Goal: Communication & Community: Answer question/provide support

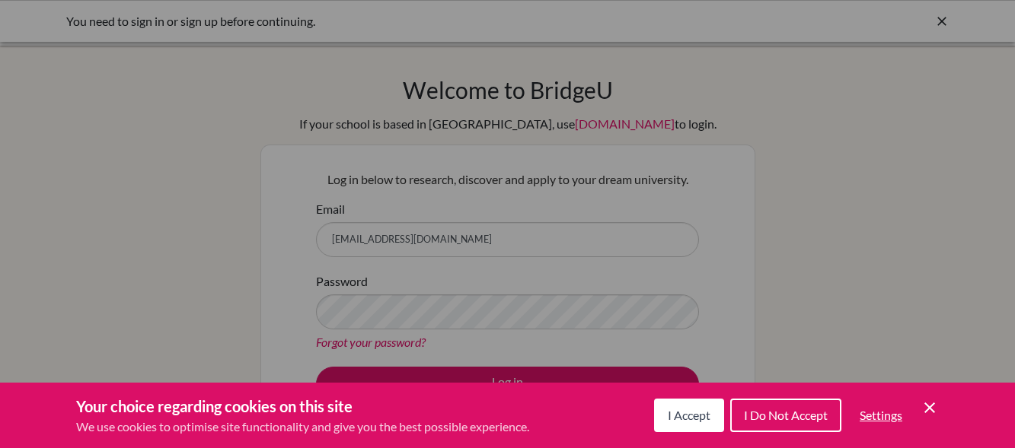
click at [681, 405] on button "I Accept" at bounding box center [689, 416] width 70 height 34
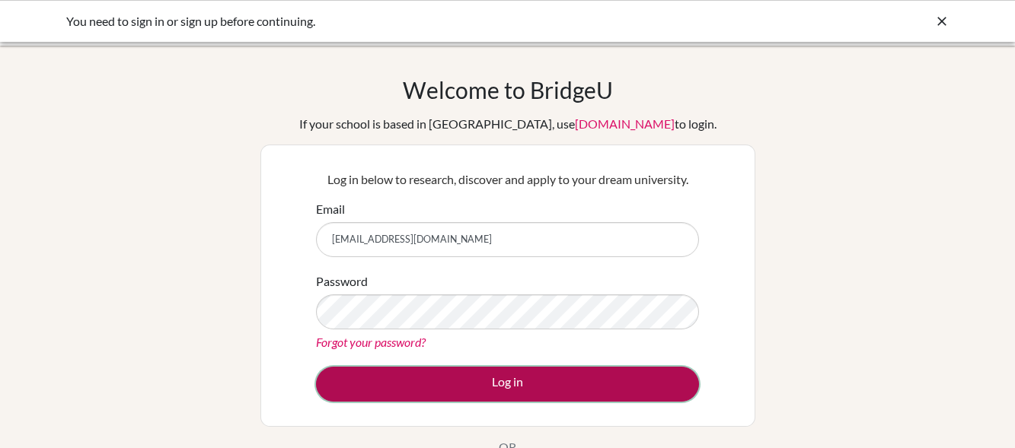
click at [559, 372] on button "Log in" at bounding box center [507, 384] width 383 height 35
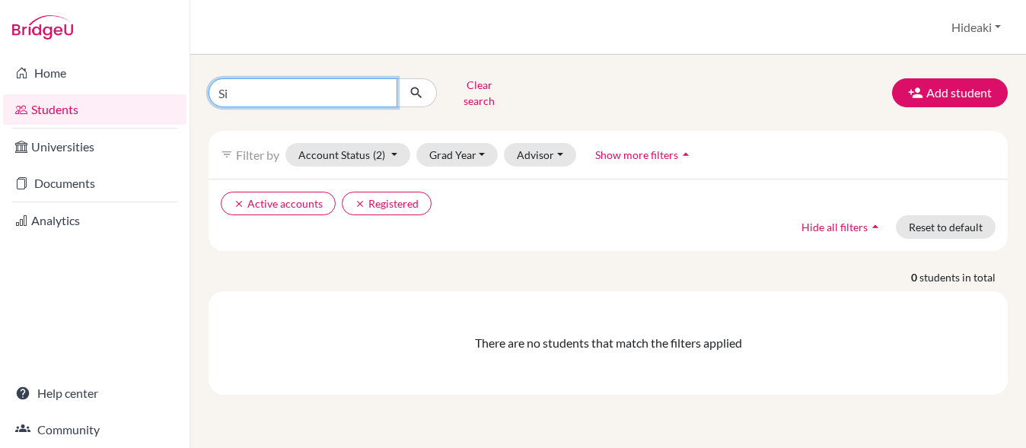
click at [346, 94] on input "Si" at bounding box center [303, 92] width 189 height 29
type input "S"
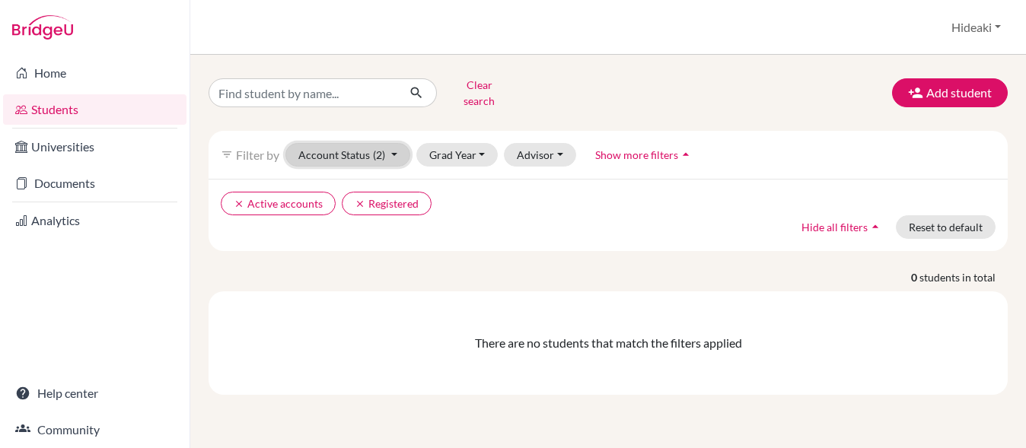
click at [391, 143] on button "Account Status (2)" at bounding box center [348, 155] width 125 height 24
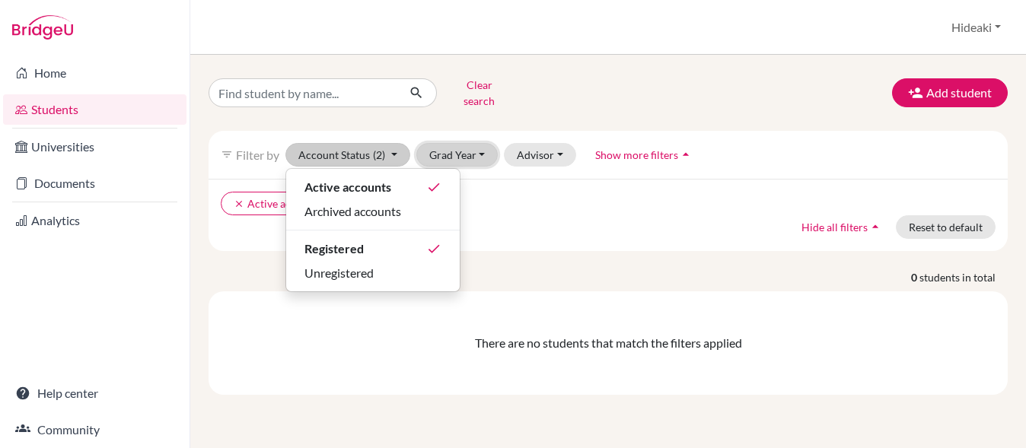
click at [453, 143] on button "Grad Year" at bounding box center [457, 155] width 82 height 24
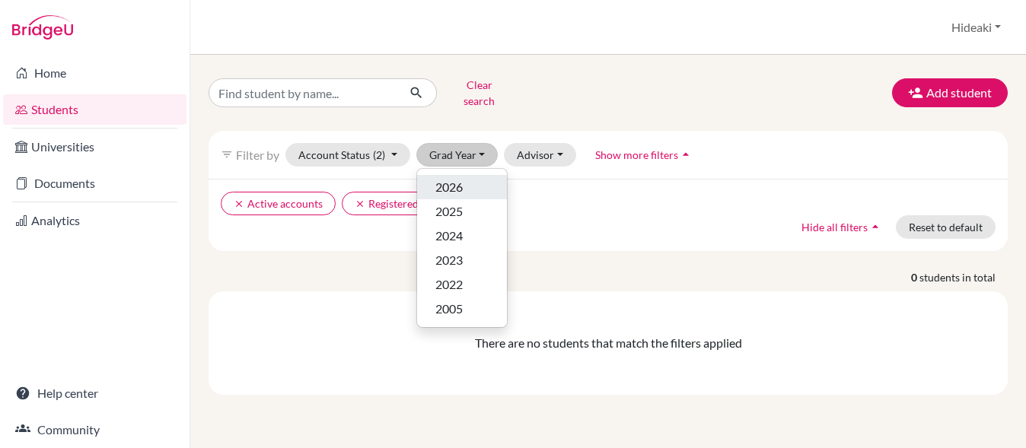
click at [455, 178] on span "2026" at bounding box center [449, 187] width 27 height 18
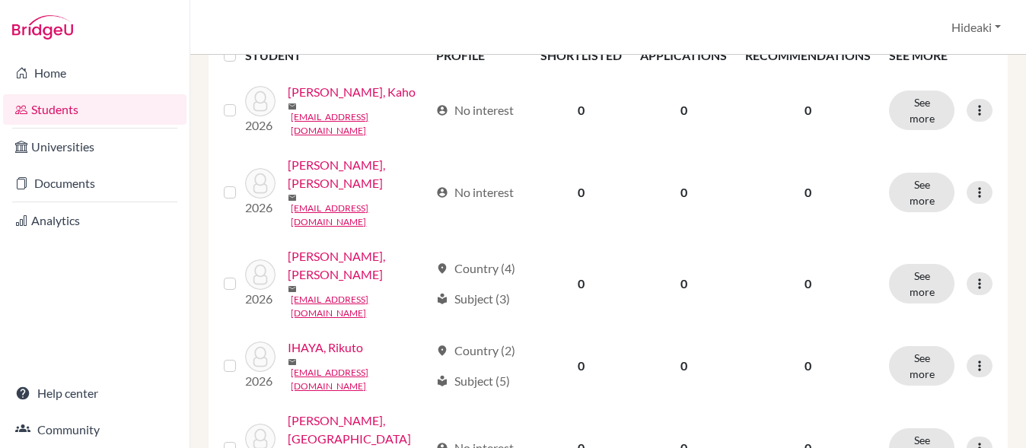
scroll to position [249, 0]
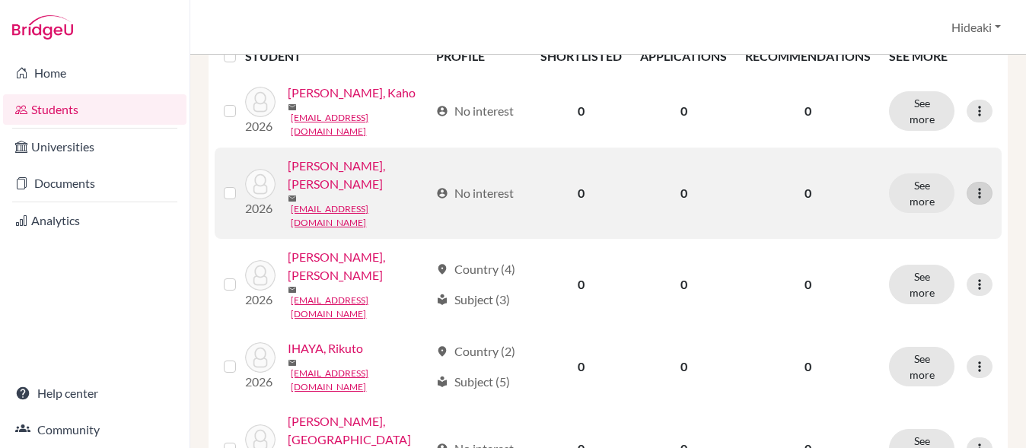
click at [972, 186] on icon at bounding box center [979, 193] width 15 height 15
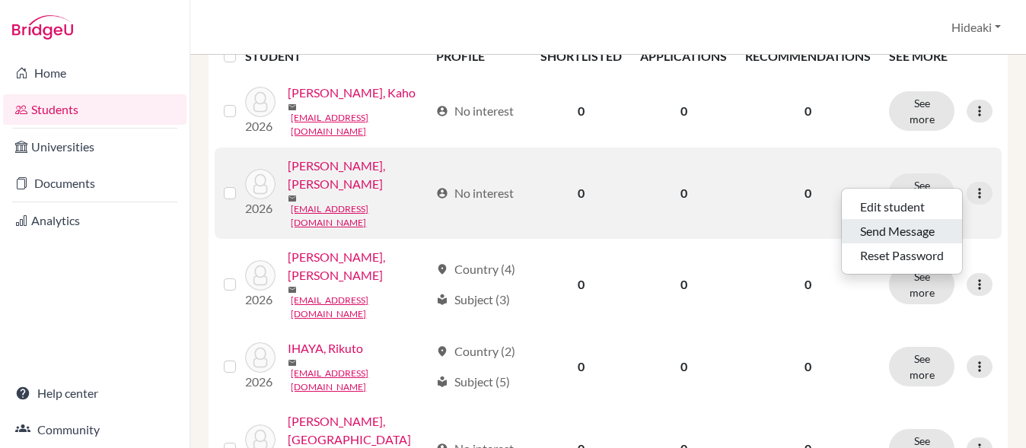
click at [923, 228] on button "Send Message" at bounding box center [902, 231] width 120 height 24
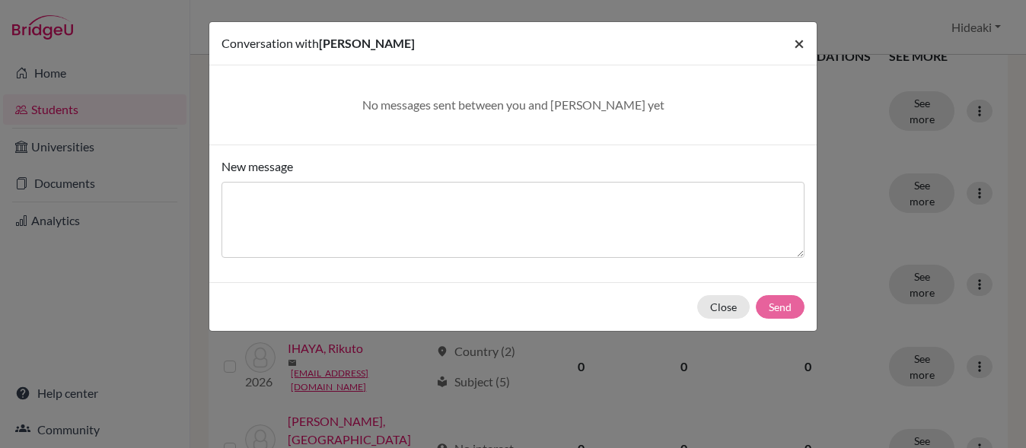
click at [796, 40] on span "×" at bounding box center [799, 43] width 11 height 22
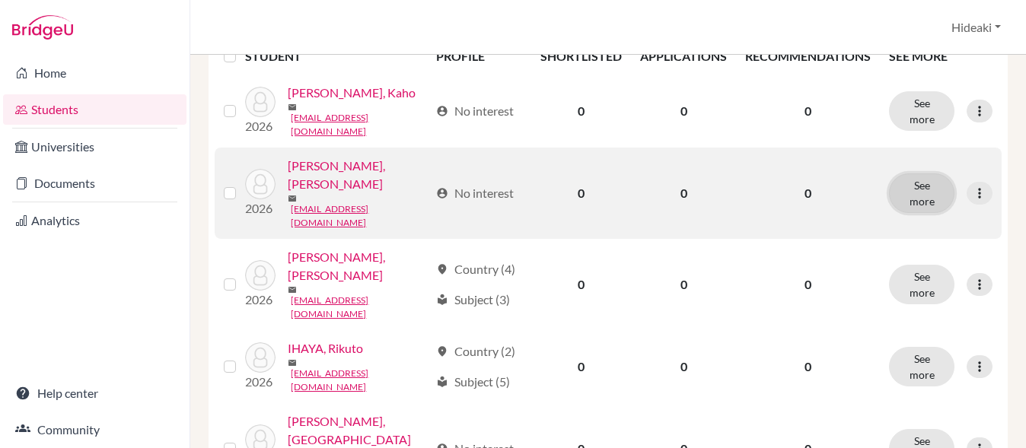
click at [904, 174] on button "See more" at bounding box center [921, 194] width 65 height 40
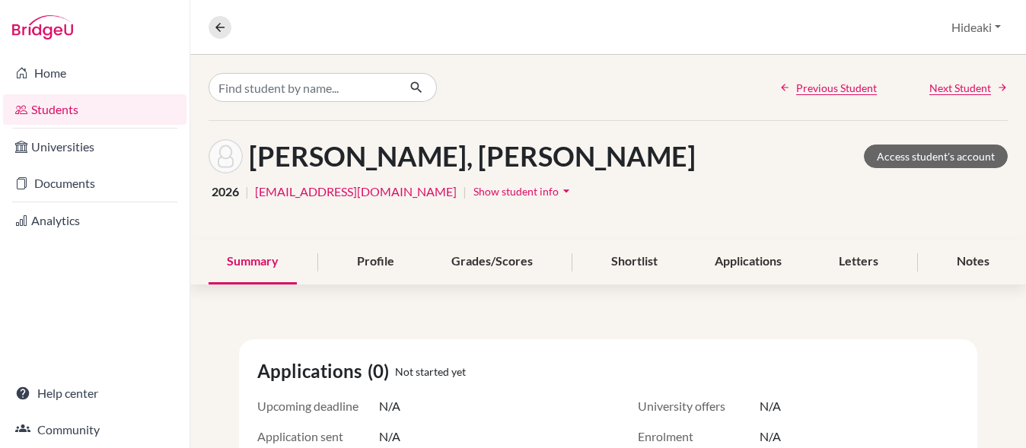
click at [515, 190] on span "Show student info" at bounding box center [516, 191] width 85 height 13
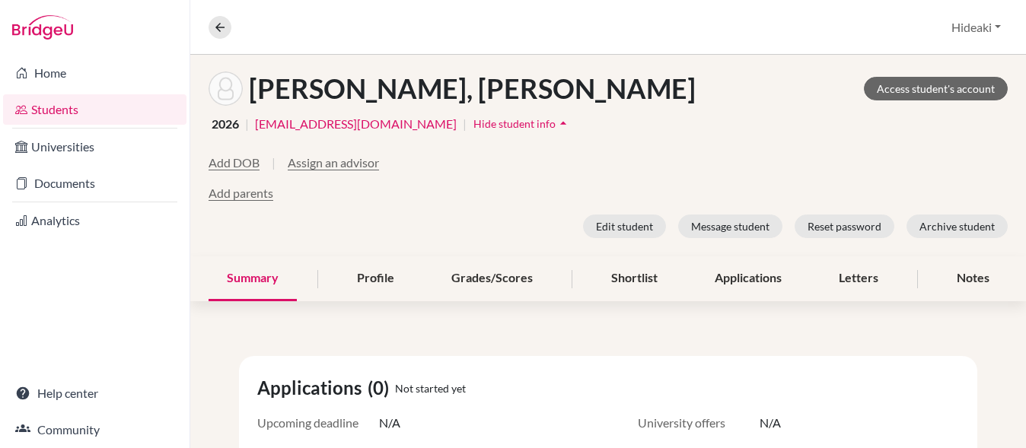
scroll to position [69, 0]
click at [934, 94] on link "Access student's account" at bounding box center [936, 88] width 144 height 24
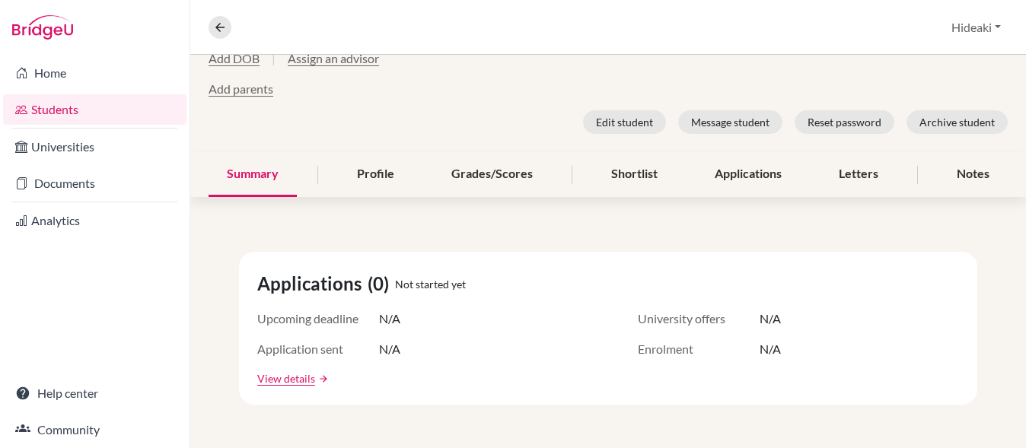
scroll to position [175, 0]
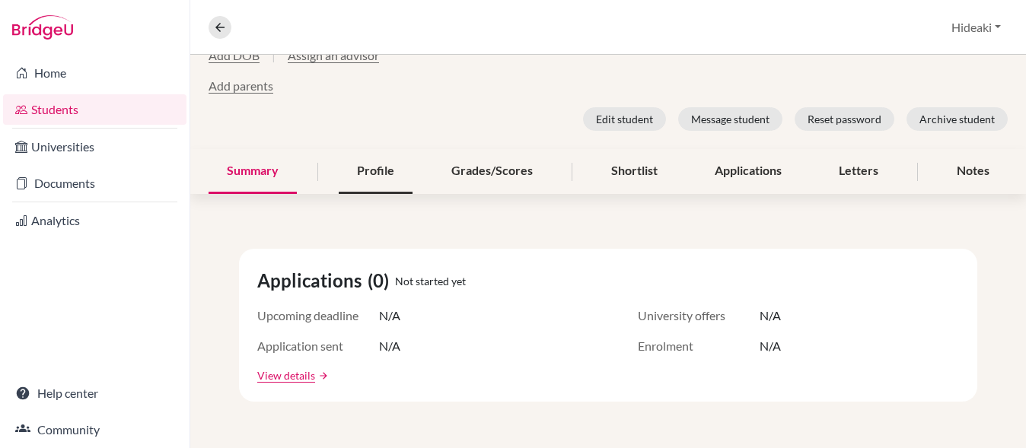
click at [374, 174] on div "Profile" at bounding box center [376, 171] width 74 height 45
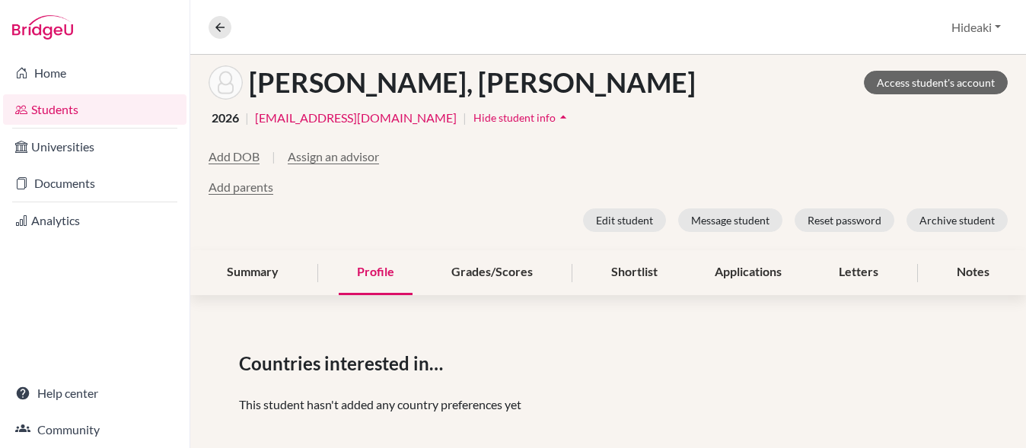
scroll to position [75, 0]
click at [710, 217] on button "Message student" at bounding box center [730, 220] width 104 height 24
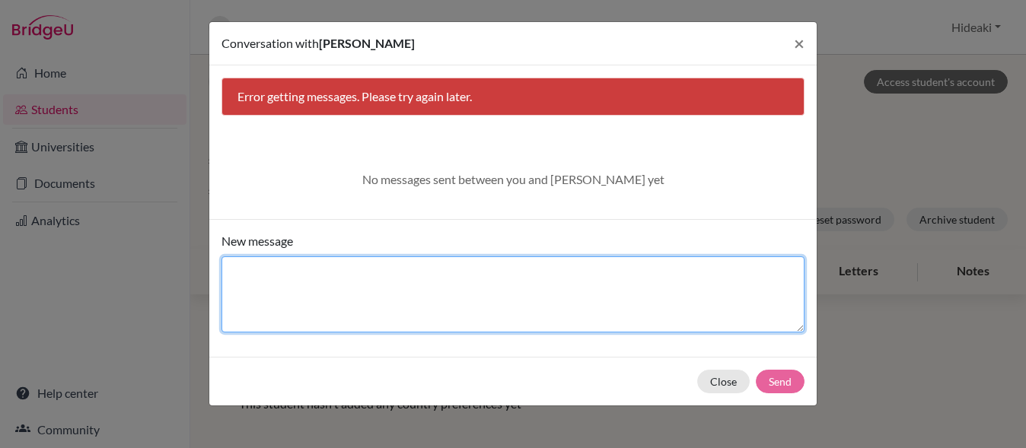
click at [730, 300] on textarea "New message" at bounding box center [513, 295] width 583 height 76
type textarea "Welcomeメールをどう送るのか不明なのですが、これで何かできそうでしょうか・・・"
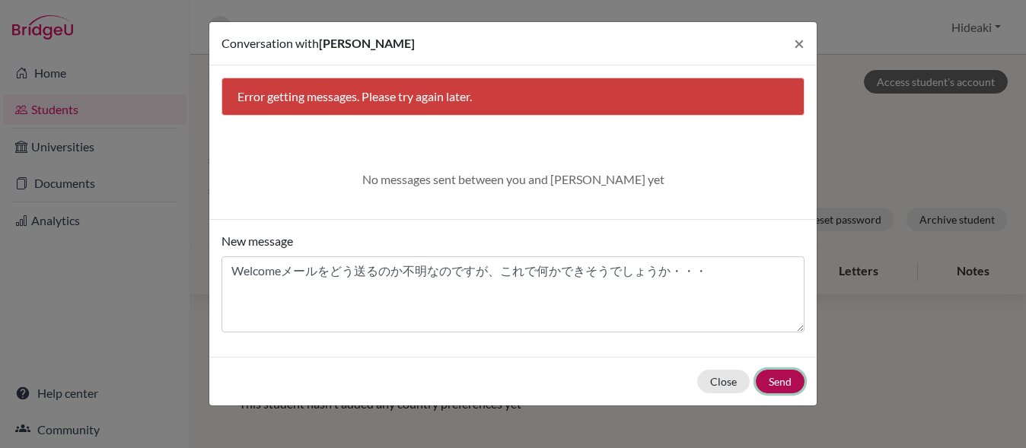
click at [775, 375] on button "Send" at bounding box center [780, 382] width 49 height 24
click at [784, 387] on button "Send" at bounding box center [780, 382] width 49 height 24
click at [707, 373] on button "Close" at bounding box center [723, 382] width 53 height 24
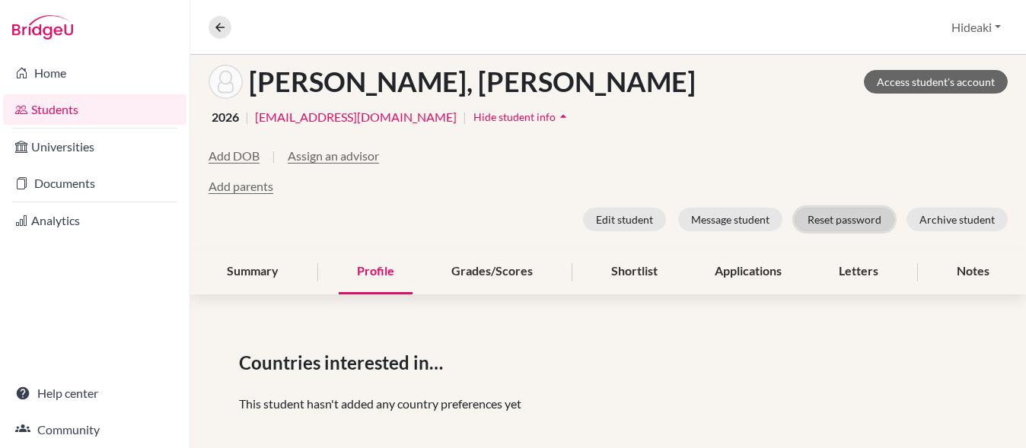
click at [837, 215] on button "Reset password" at bounding box center [845, 220] width 100 height 24
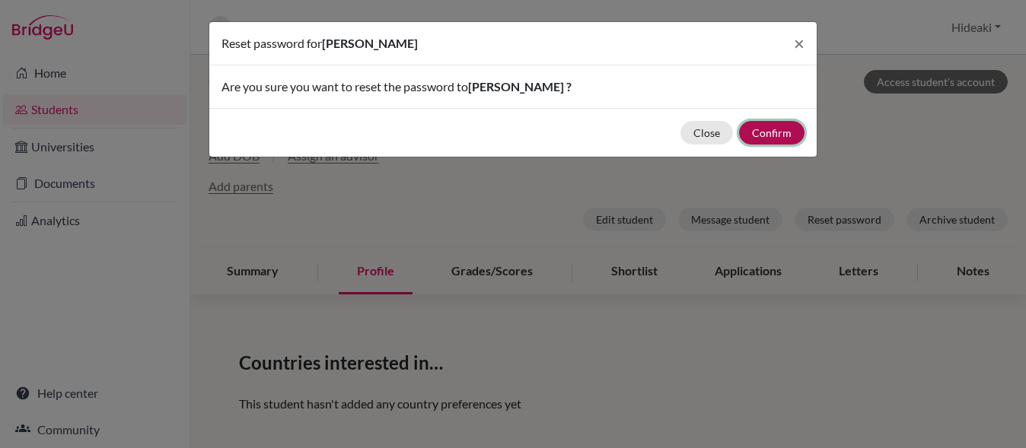
click at [773, 131] on button "Confirm" at bounding box center [771, 133] width 65 height 24
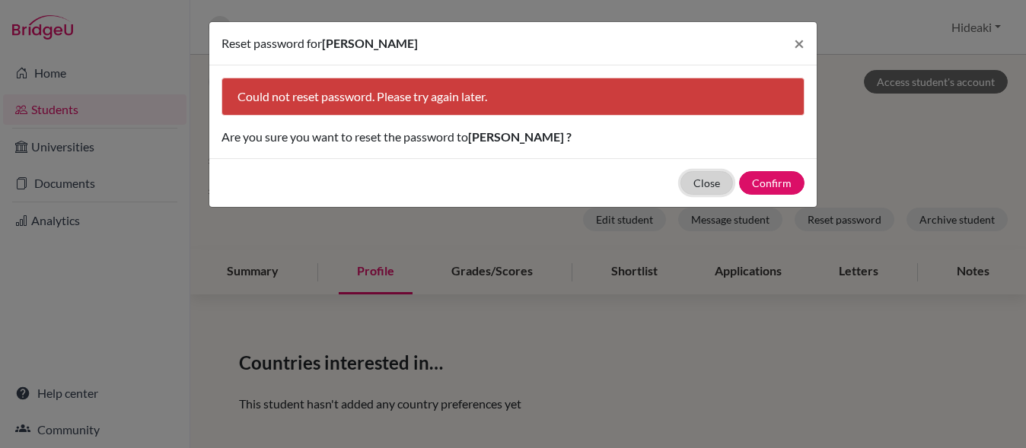
click at [703, 184] on button "Close" at bounding box center [707, 183] width 53 height 24
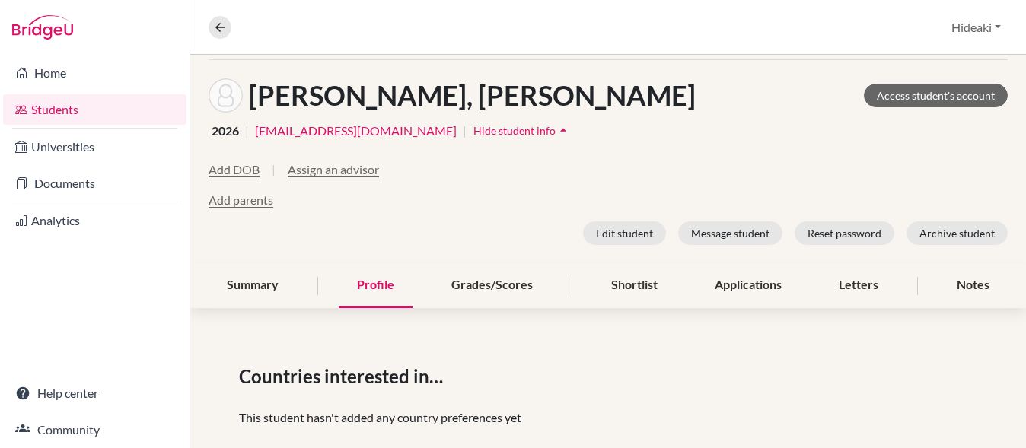
scroll to position [0, 0]
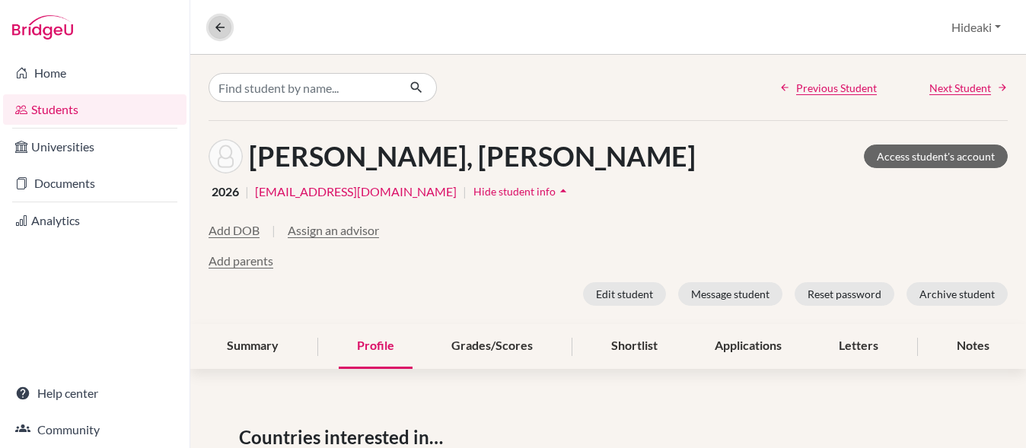
click at [225, 21] on icon at bounding box center [220, 28] width 14 height 14
